Goal: Information Seeking & Learning: Learn about a topic

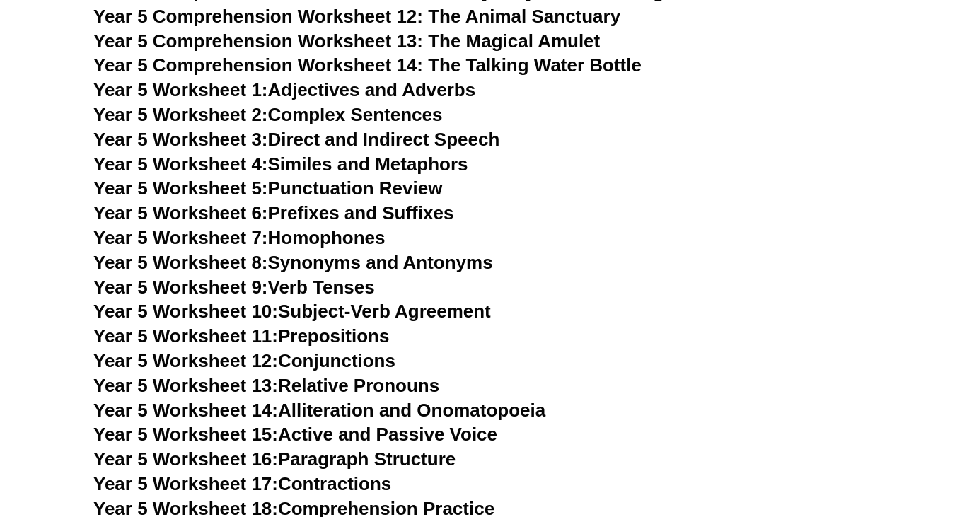
scroll to position [6281, 0]
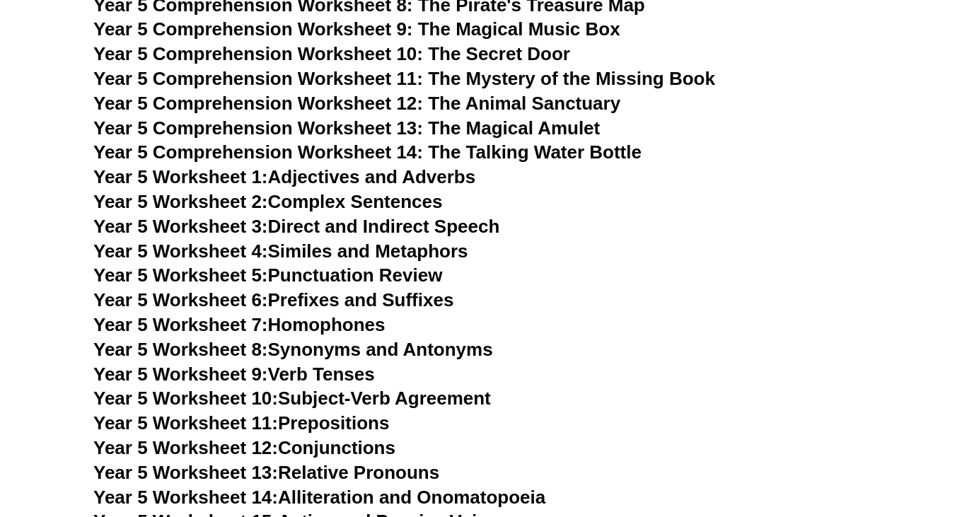
click at [420, 171] on link "Year 5 Worksheet 1: Adjectives and Adverbs" at bounding box center [284, 176] width 382 height 21
click at [424, 203] on link "Year 5 Worksheet 2: Complex Sentences" at bounding box center [267, 201] width 349 height 21
click at [468, 224] on link "Year 5 Worksheet 3: Direct and Indirect Speech" at bounding box center [296, 226] width 406 height 21
click at [393, 253] on link "Year 5 Worksheet 4: Similes and Metaphors" at bounding box center [280, 251] width 375 height 21
click at [442, 219] on link "Year 5 Worksheet 3: Direct and Indirect Speech" at bounding box center [296, 226] width 406 height 21
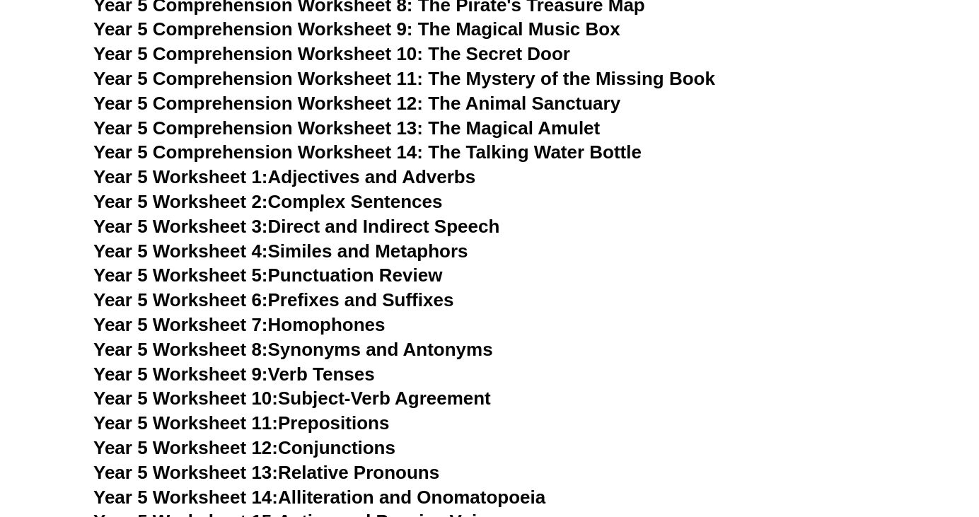
click at [427, 280] on link "Year 5 Worksheet 5: Punctuation Review" at bounding box center [267, 275] width 349 height 21
click at [400, 304] on link "Year 5 Worksheet 6: Prefixes and Suffixes" at bounding box center [273, 299] width 360 height 21
click at [362, 327] on link "Year 5 Worksheet 7: Homophones" at bounding box center [239, 324] width 292 height 21
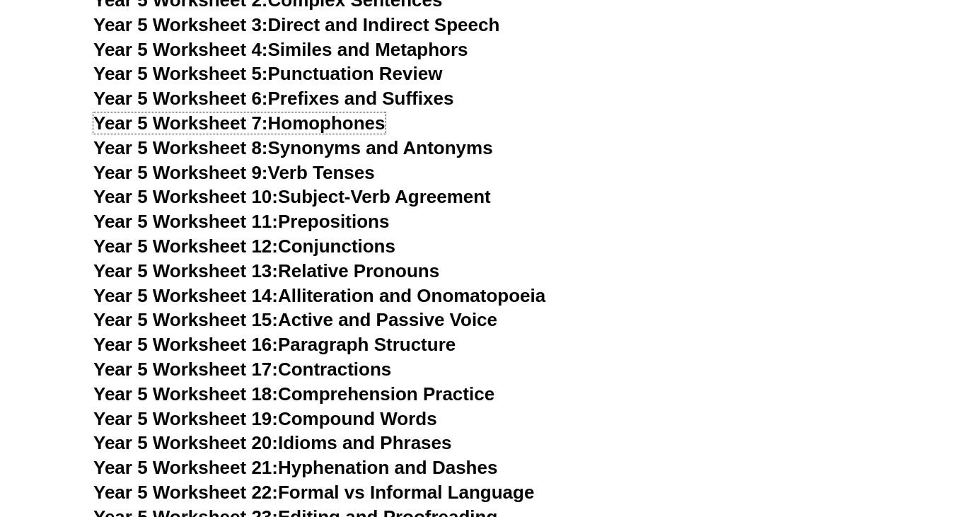
scroll to position [6482, 0]
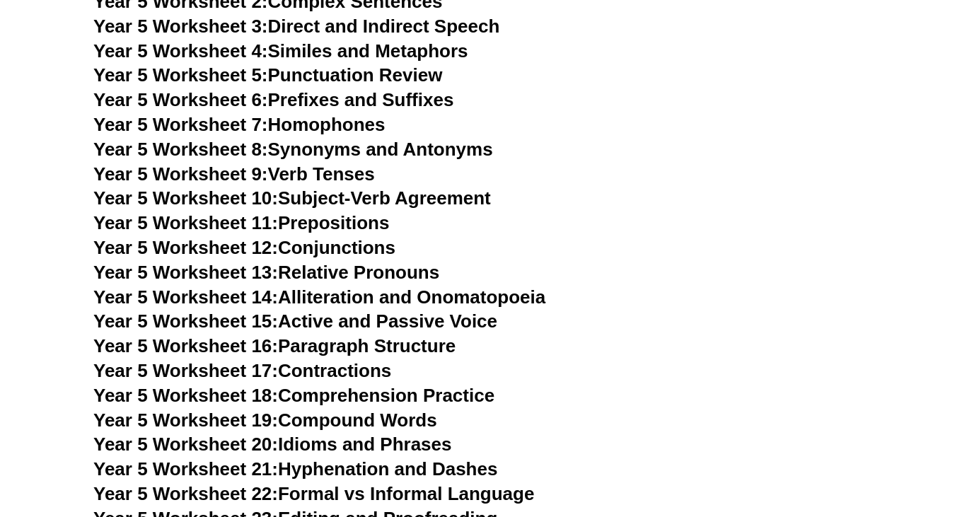
click at [364, 371] on link "Year 5 Worksheet 17: Contractions" at bounding box center [242, 370] width 298 height 21
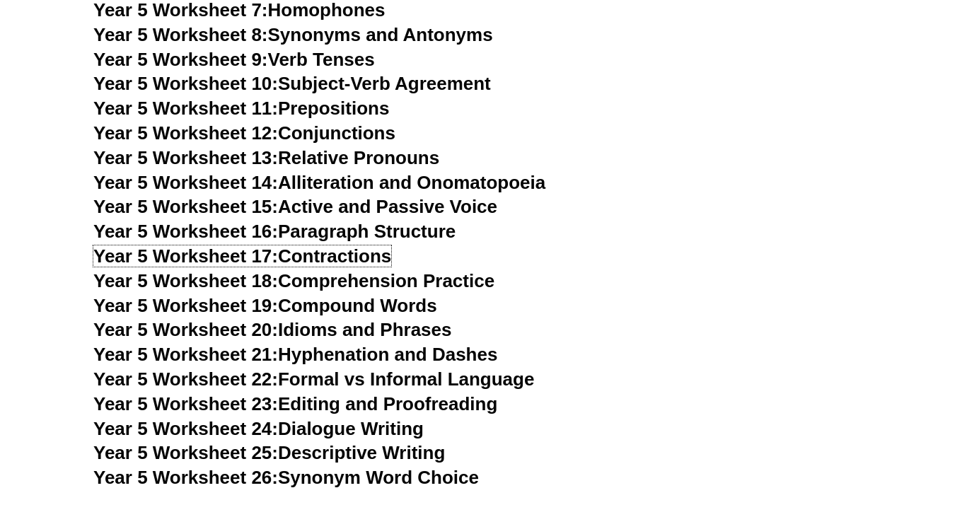
scroll to position [6600, 0]
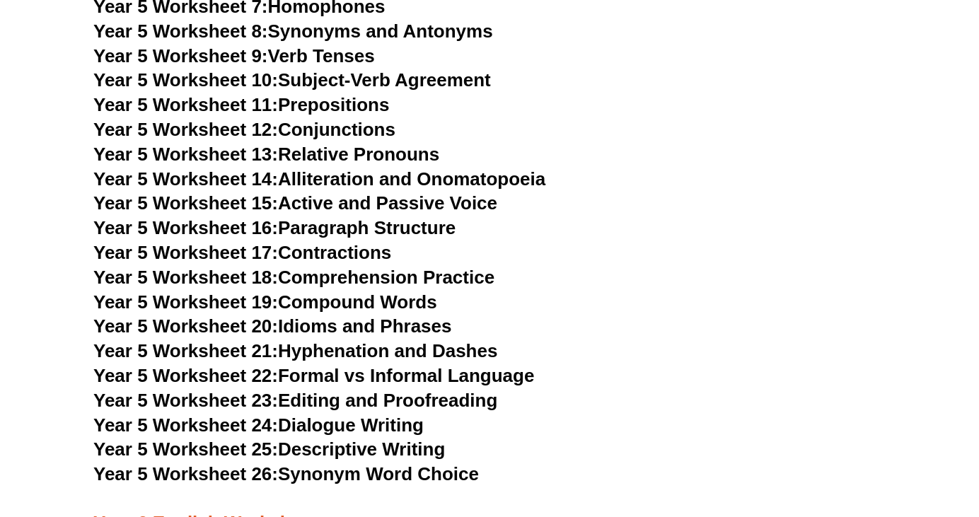
click at [423, 296] on link "Year 5 Worksheet 19: Compound Words" at bounding box center [265, 302] width 344 height 21
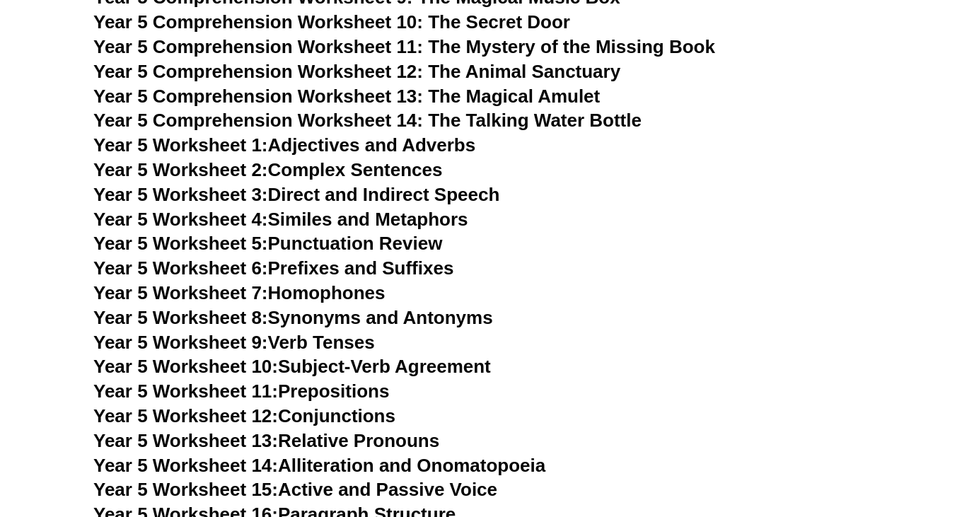
scroll to position [6311, 0]
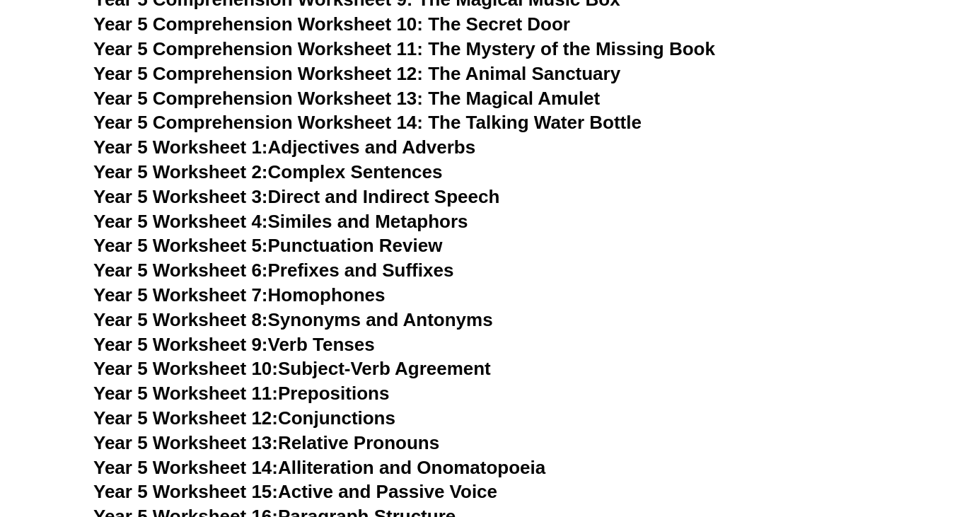
click at [394, 248] on link "Year 5 Worksheet 5: Punctuation Review" at bounding box center [267, 245] width 349 height 21
click at [365, 294] on link "Year 5 Worksheet 7: Homophones" at bounding box center [239, 294] width 292 height 21
click at [374, 321] on link "Year 5 Worksheet 8: Synonyms and Antonyms" at bounding box center [293, 319] width 400 height 21
click at [304, 346] on link "Year 5 Worksheet 9: Verb Tenses" at bounding box center [234, 344] width 282 height 21
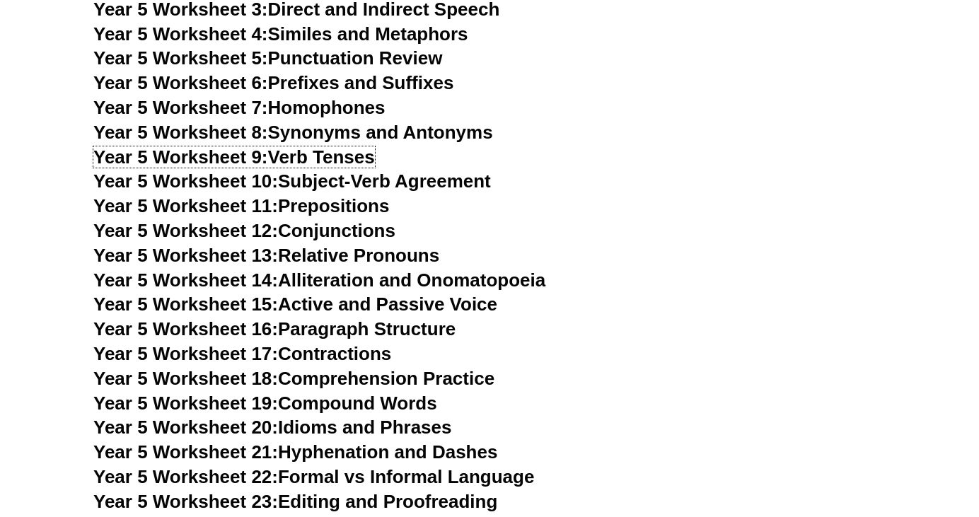
scroll to position [6499, 0]
click at [451, 382] on link "Year 5 Worksheet 18: Comprehension Practice" at bounding box center [293, 377] width 401 height 21
